Goal: Navigation & Orientation: Go to known website

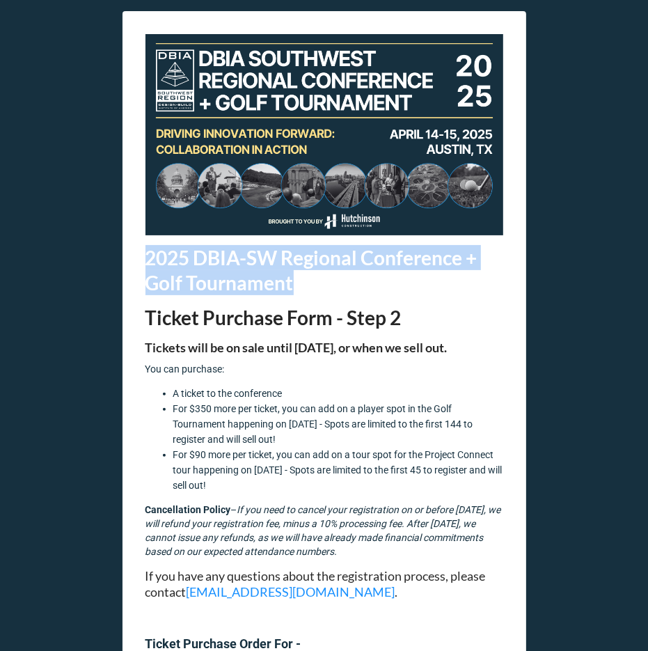
scroll to position [661, 0]
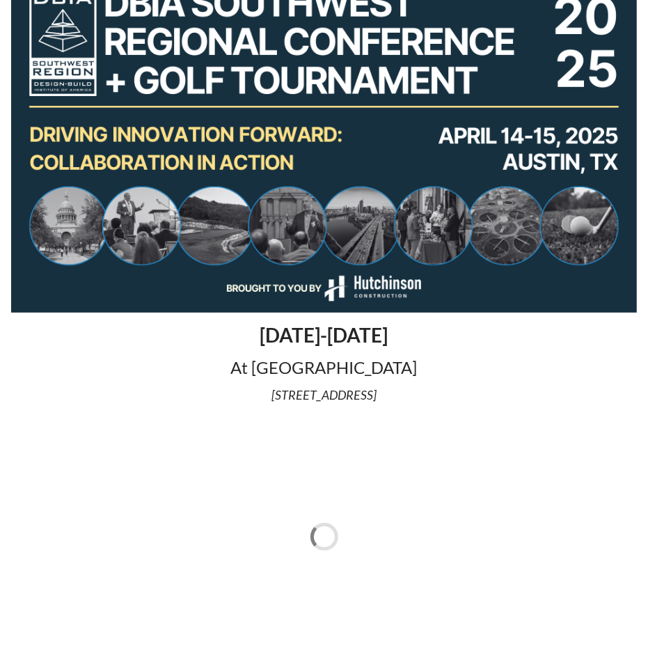
scroll to position [349, 0]
